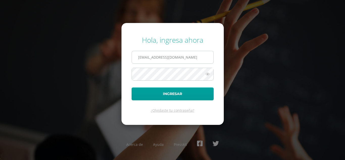
drag, startPoint x: 186, startPoint y: 55, endPoint x: 135, endPoint y: 52, distance: 51.1
click at [132, 54] on span "[EMAIL_ADDRESS][DOMAIN_NAME]" at bounding box center [173, 57] width 82 height 13
type input "[EMAIL_ADDRESS][DOMAIN_NAME]"
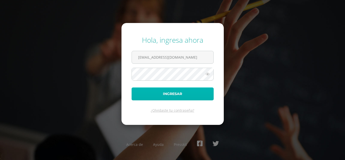
click at [174, 98] on button "Ingresar" at bounding box center [173, 93] width 82 height 13
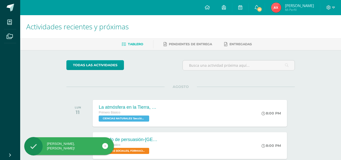
click at [291, 6] on span "[PERSON_NAME]" at bounding box center [299, 5] width 29 height 5
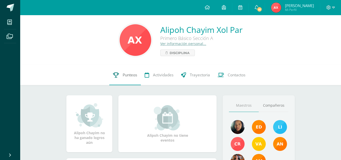
click at [128, 73] on span "Punteos" at bounding box center [130, 74] width 14 height 5
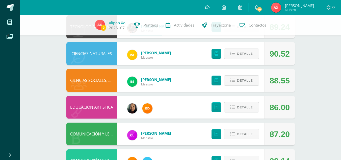
scroll to position [94, 0]
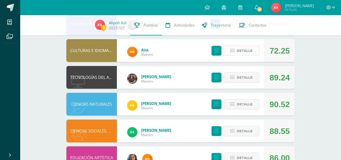
click at [249, 49] on span "Detalle" at bounding box center [245, 50] width 16 height 9
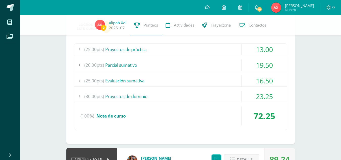
scroll to position [119, 0]
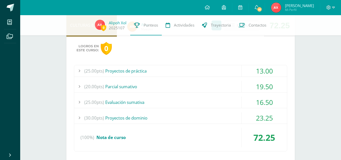
click at [86, 71] on span "(25.00pts)" at bounding box center [94, 70] width 20 height 11
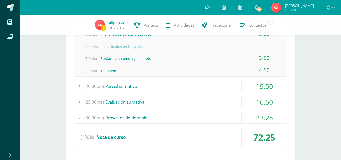
scroll to position [170, 0]
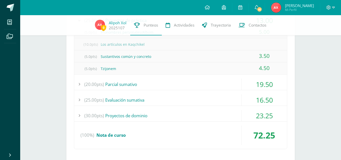
click at [128, 85] on div "(20.00pts) Parcial sumativo" at bounding box center [180, 84] width 213 height 11
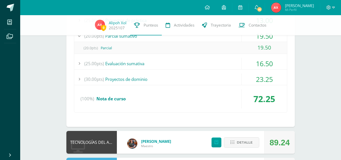
click at [139, 67] on div "(25.00pts) Evaluación sumativa" at bounding box center [180, 63] width 213 height 11
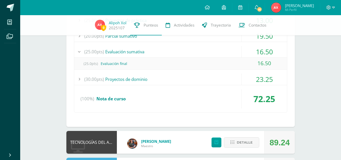
click at [137, 77] on div "(30.00pts) Proyectos de dominio" at bounding box center [180, 78] width 213 height 11
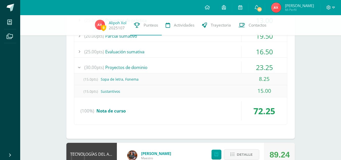
click at [138, 105] on div "(100%) Nota de curso" at bounding box center [180, 110] width 213 height 19
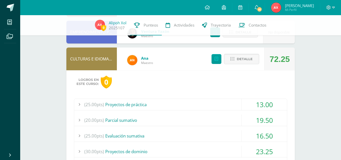
scroll to position [69, 0]
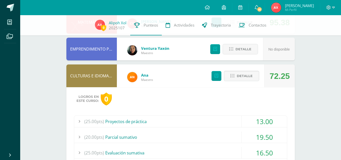
drag, startPoint x: 150, startPoint y: 118, endPoint x: 159, endPoint y: 118, distance: 8.8
click at [150, 118] on div "(25.00pts) Proyectos de práctica" at bounding box center [180, 121] width 213 height 11
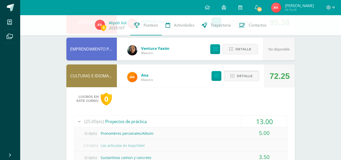
click at [245, 79] on span "Detalle" at bounding box center [245, 75] width 16 height 9
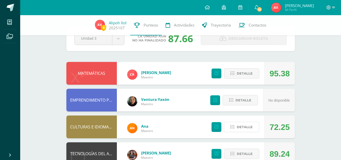
scroll to position [0, 0]
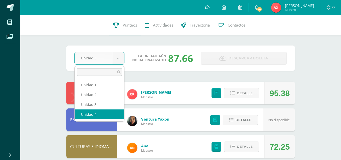
select select "Unidad 4"
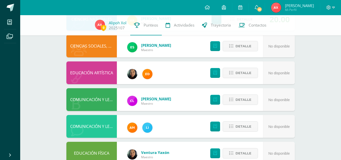
scroll to position [220, 0]
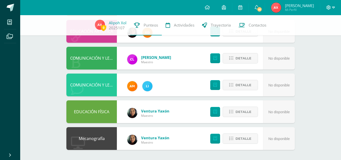
click at [331, 6] on icon at bounding box center [328, 7] width 5 height 5
click at [317, 33] on span "Cerrar sesión" at bounding box center [318, 34] width 23 height 5
